Goal: Find specific page/section: Find specific page/section

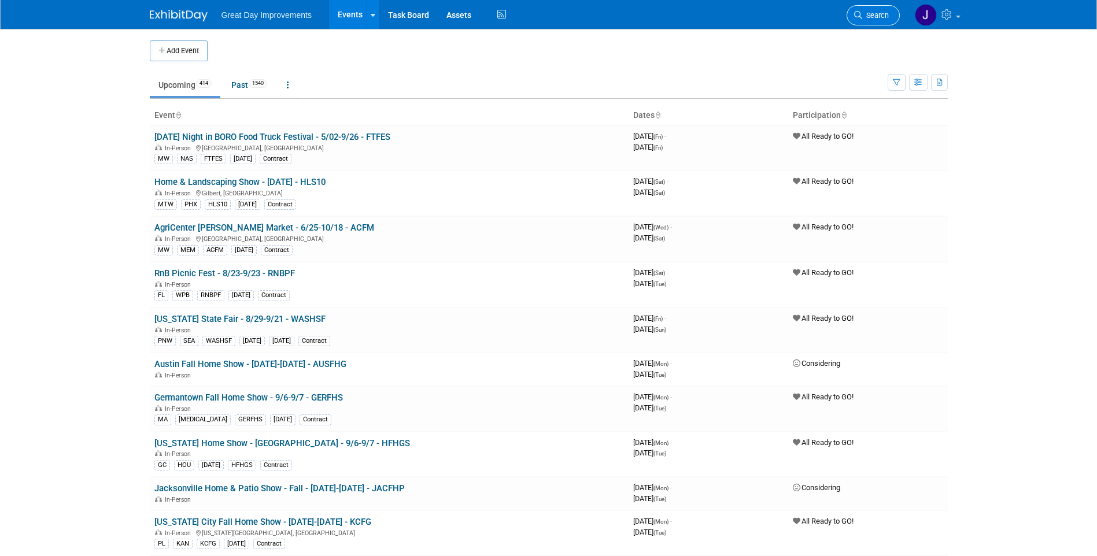
click at [863, 17] on span "Search" at bounding box center [875, 15] width 27 height 9
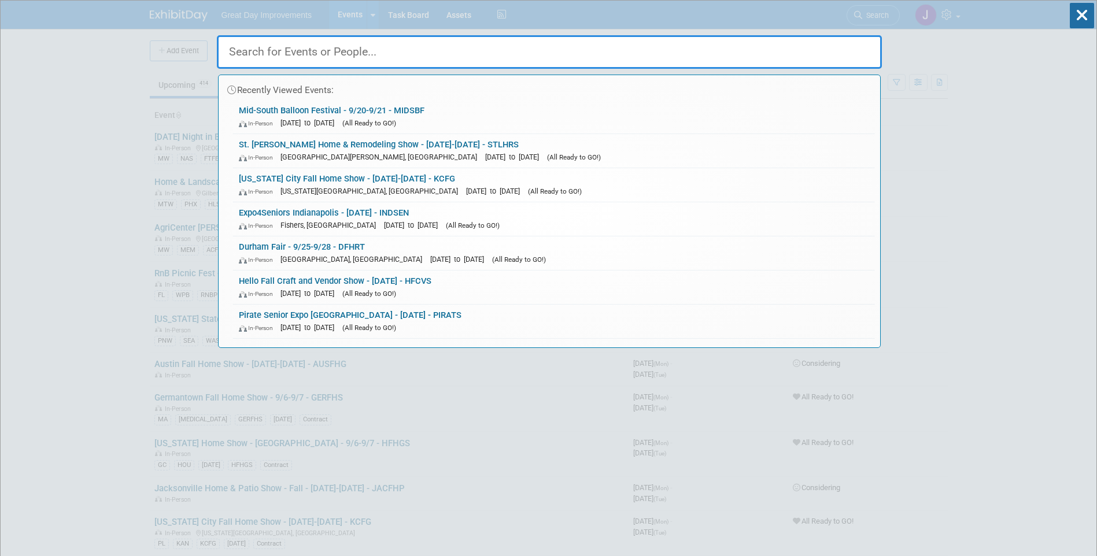
paste input "STLHRS"
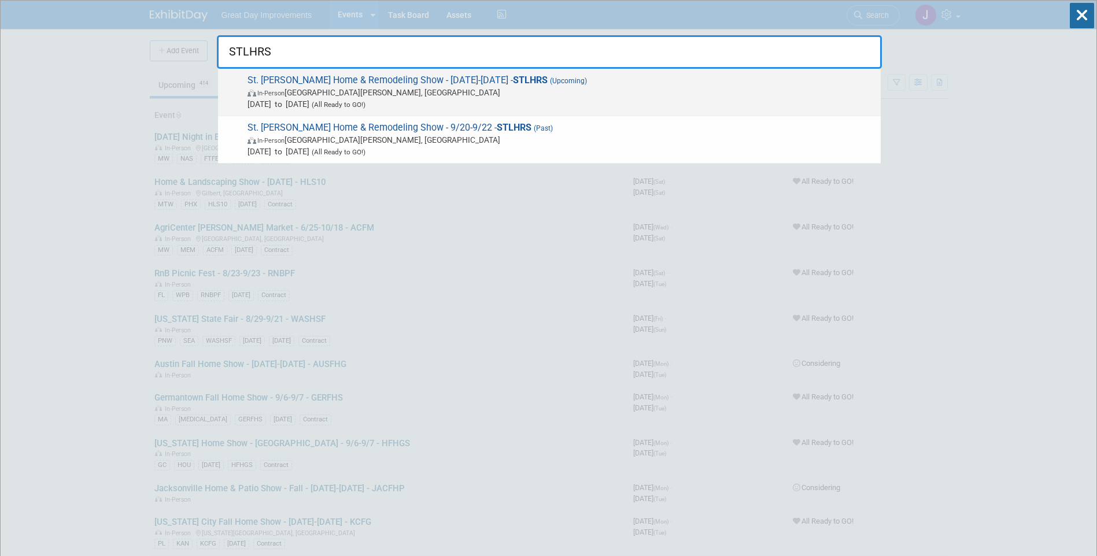
type input "STLHRS"
click at [431, 92] on span "In-Person Saint Charles, MO" at bounding box center [562, 93] width 628 height 12
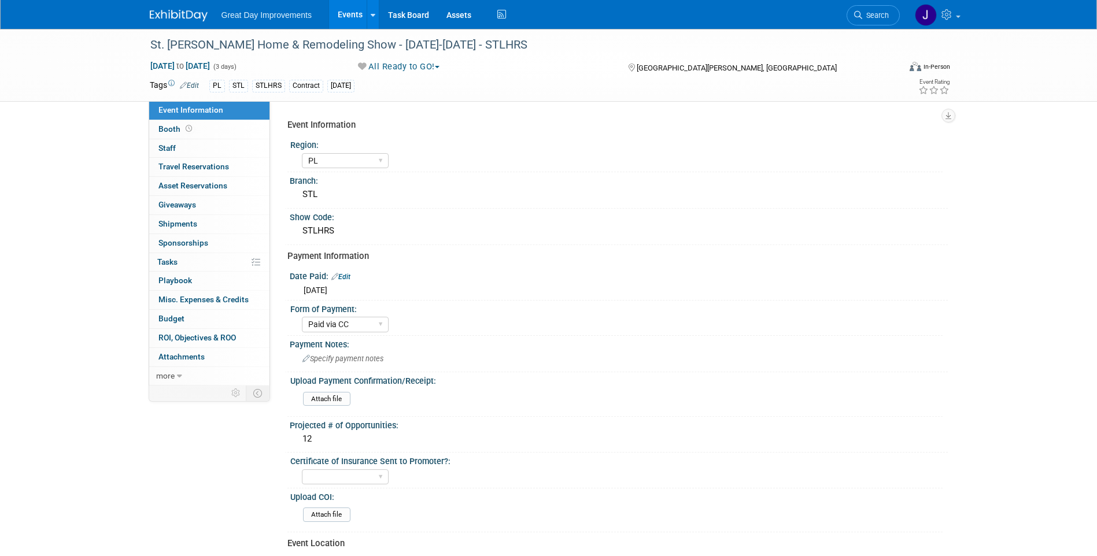
select select "PL"
select select "Paid via CC"
drag, startPoint x: 514, startPoint y: 48, endPoint x: 152, endPoint y: 44, distance: 362.1
click at [152, 44] on div "St. [PERSON_NAME] Home & Remodeling Show - [DATE]-[DATE] - STLHRS" at bounding box center [514, 45] width 736 height 21
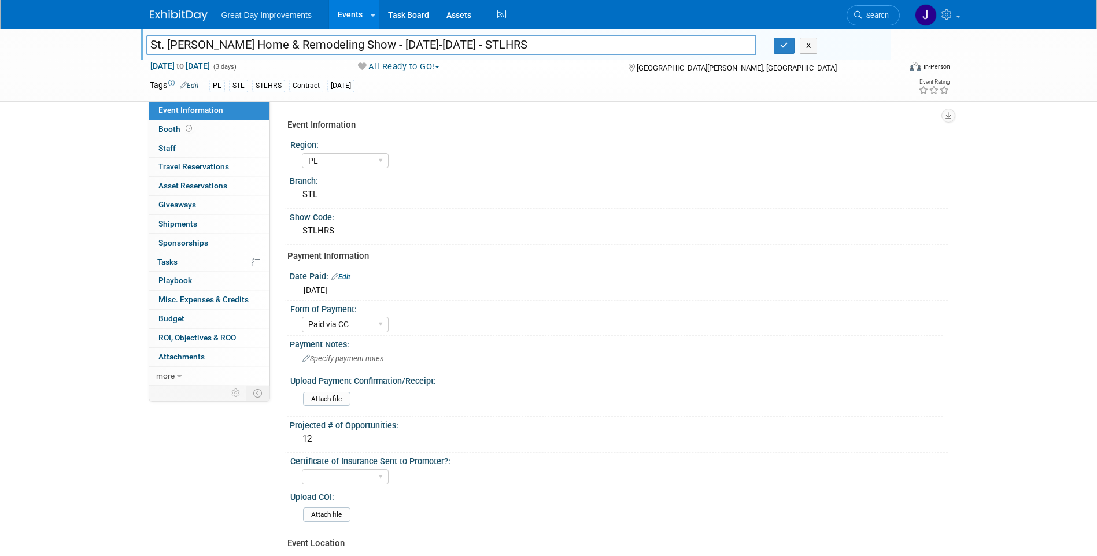
drag, startPoint x: 512, startPoint y: 47, endPoint x: 150, endPoint y: 50, distance: 362.6
click at [150, 50] on input "St. [PERSON_NAME] Home & Remodeling Show - [DATE]-[DATE] - STLHRS" at bounding box center [451, 45] width 611 height 20
